Goal: Check status: Check status

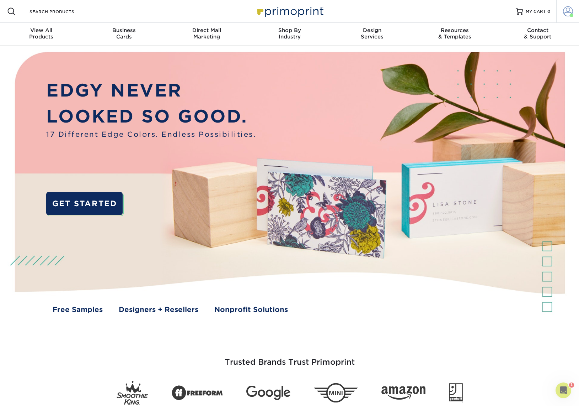
click at [567, 10] on span at bounding box center [568, 11] width 10 height 10
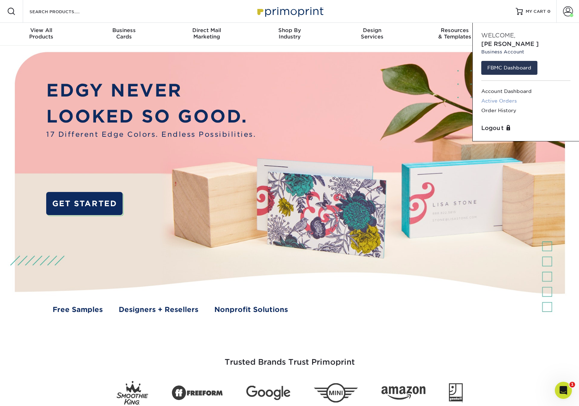
click at [500, 96] on link "Active Orders" at bounding box center [526, 101] width 89 height 10
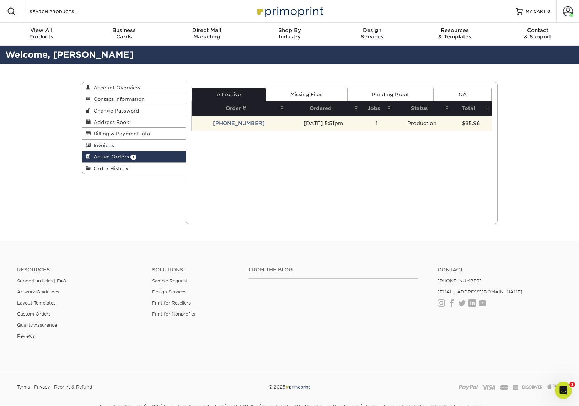
click at [224, 123] on td "[PHONE_NUMBER]" at bounding box center [239, 123] width 95 height 15
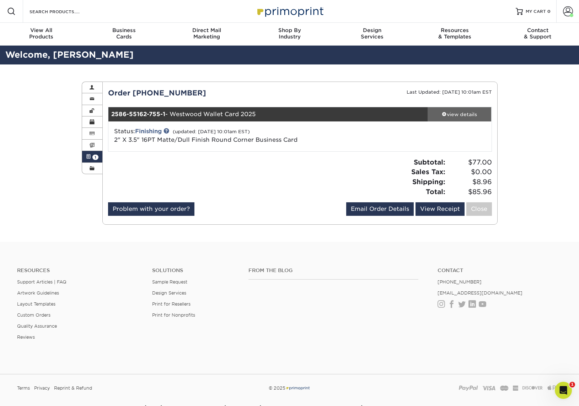
click at [446, 113] on div "view details" at bounding box center [460, 114] width 64 height 7
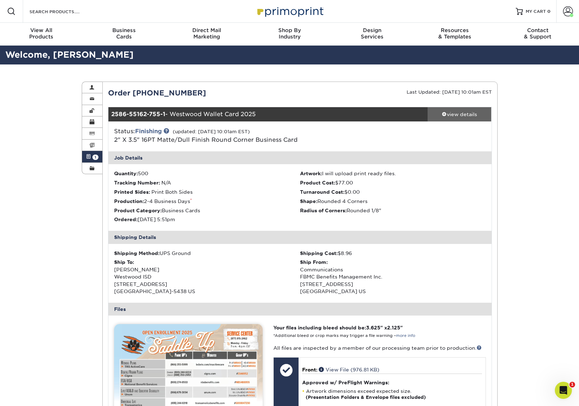
click at [455, 115] on div "view details" at bounding box center [460, 114] width 64 height 7
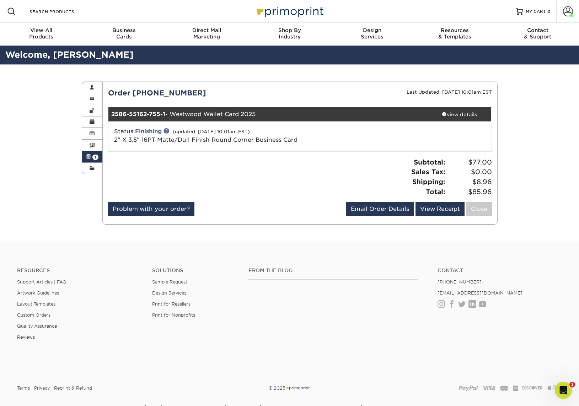
click at [89, 153] on link "Active Orders 1" at bounding box center [92, 156] width 21 height 11
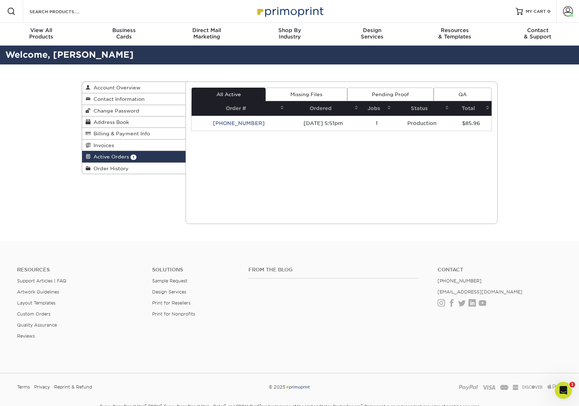
click at [287, 92] on link "Missing Files" at bounding box center [306, 95] width 81 height 14
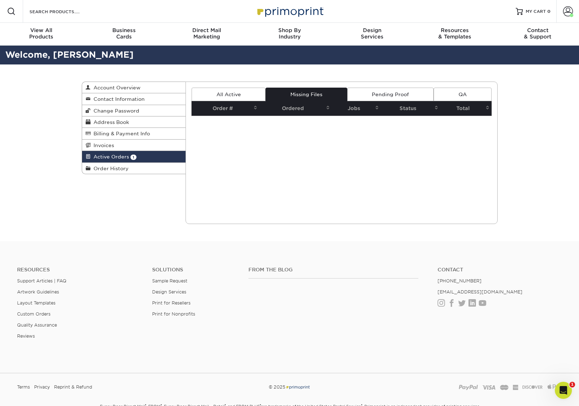
click at [371, 97] on link "Pending Proof" at bounding box center [391, 95] width 86 height 14
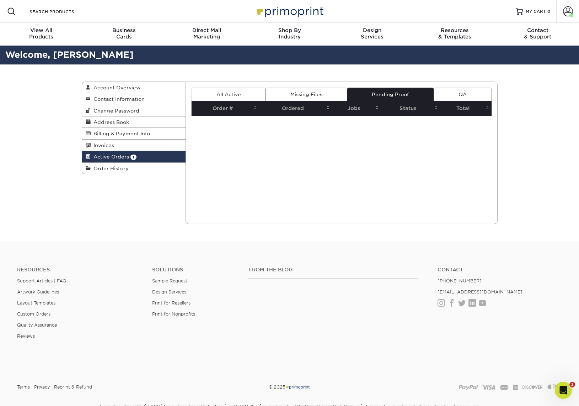
click at [211, 90] on link "All Active" at bounding box center [229, 95] width 74 height 14
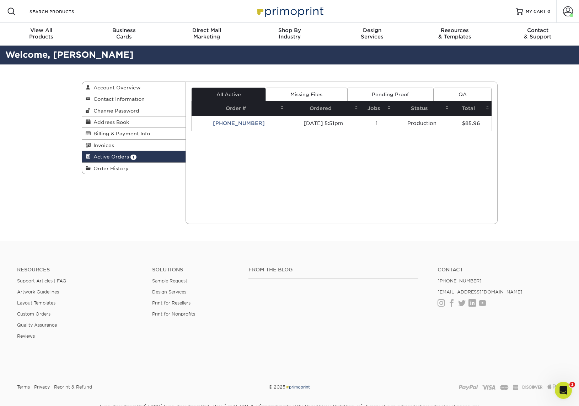
click at [99, 158] on span "Active Orders" at bounding box center [110, 157] width 38 height 6
click at [98, 170] on span "Order History" at bounding box center [110, 168] width 38 height 6
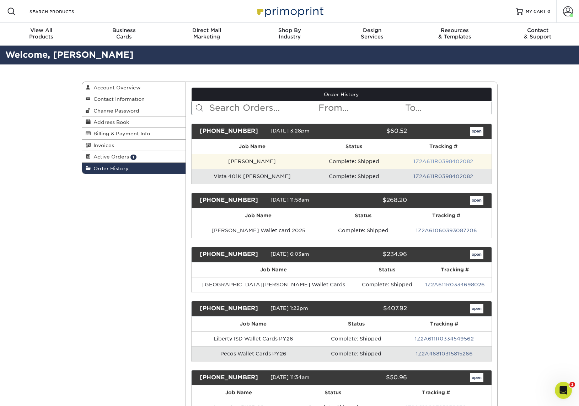
click at [425, 160] on link "1Z2A611R0398402082" at bounding box center [444, 161] width 60 height 6
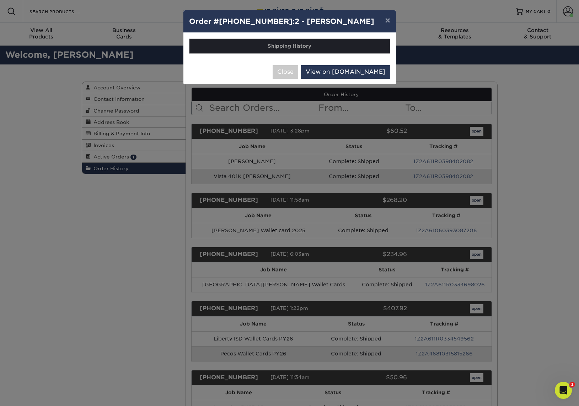
click at [533, 142] on div "× Order #[PHONE_NUMBER]:2 - [PERSON_NAME] Shipping History Close View on [DOMAI…" at bounding box center [289, 203] width 579 height 406
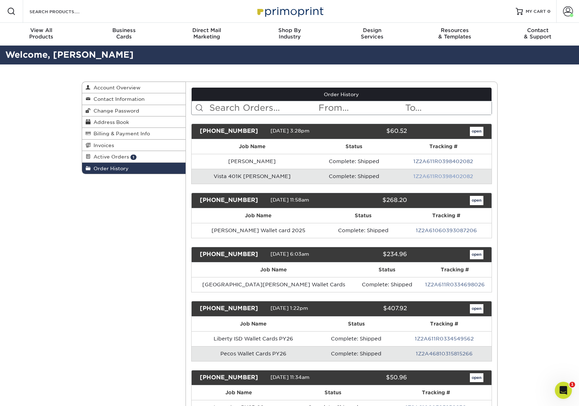
click at [415, 177] on link "1Z2A611R0398402082" at bounding box center [444, 176] width 60 height 6
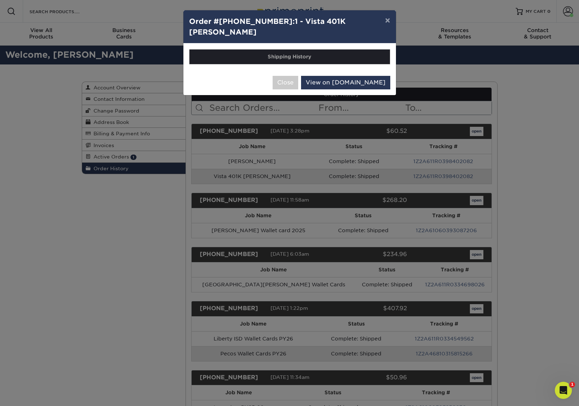
click at [282, 49] on th "Shipping History" at bounding box center [290, 56] width 201 height 15
click at [342, 76] on link "View on [DOMAIN_NAME]" at bounding box center [345, 83] width 89 height 14
